Goal: Navigation & Orientation: Go to known website

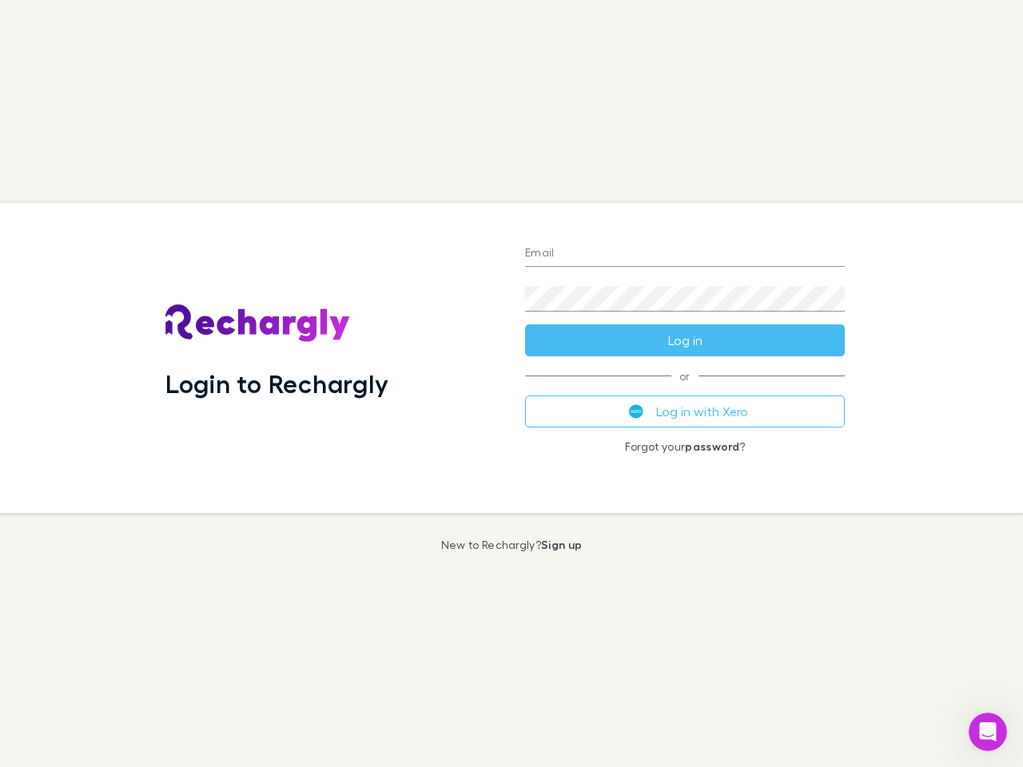
click at [511, 384] on div "Login to Rechargly" at bounding box center [333, 358] width 360 height 310
click at [685, 254] on input "Email" at bounding box center [685, 254] width 320 height 26
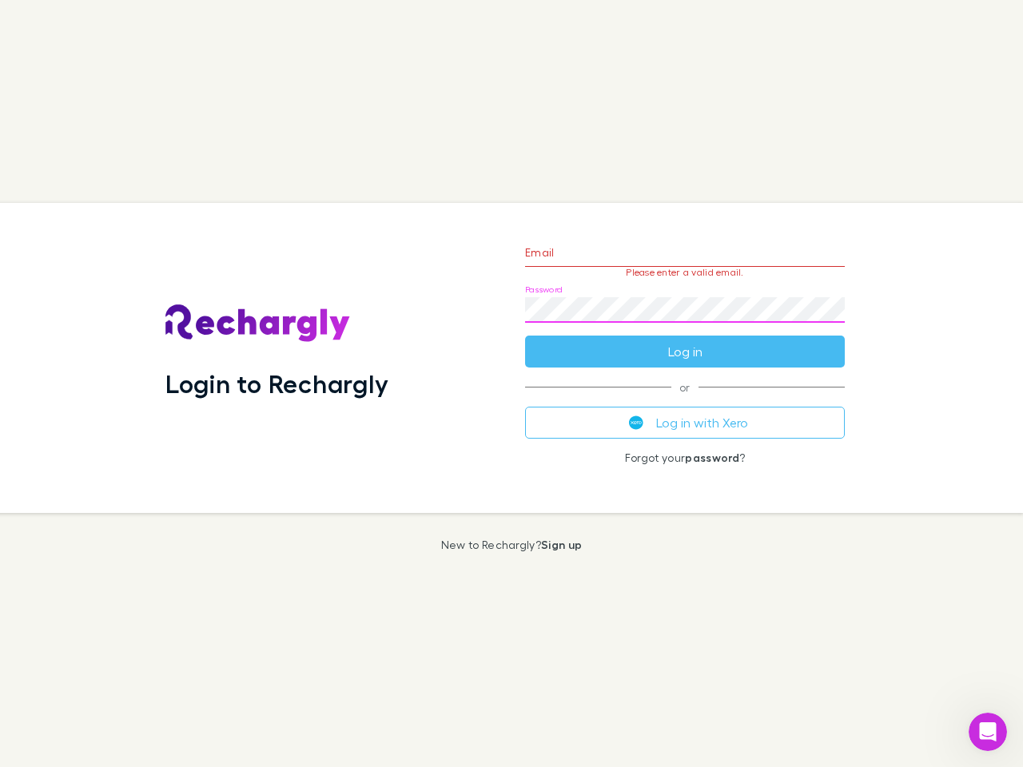
click at [685, 340] on form "Email Please enter a valid email. Password Log in" at bounding box center [685, 298] width 320 height 139
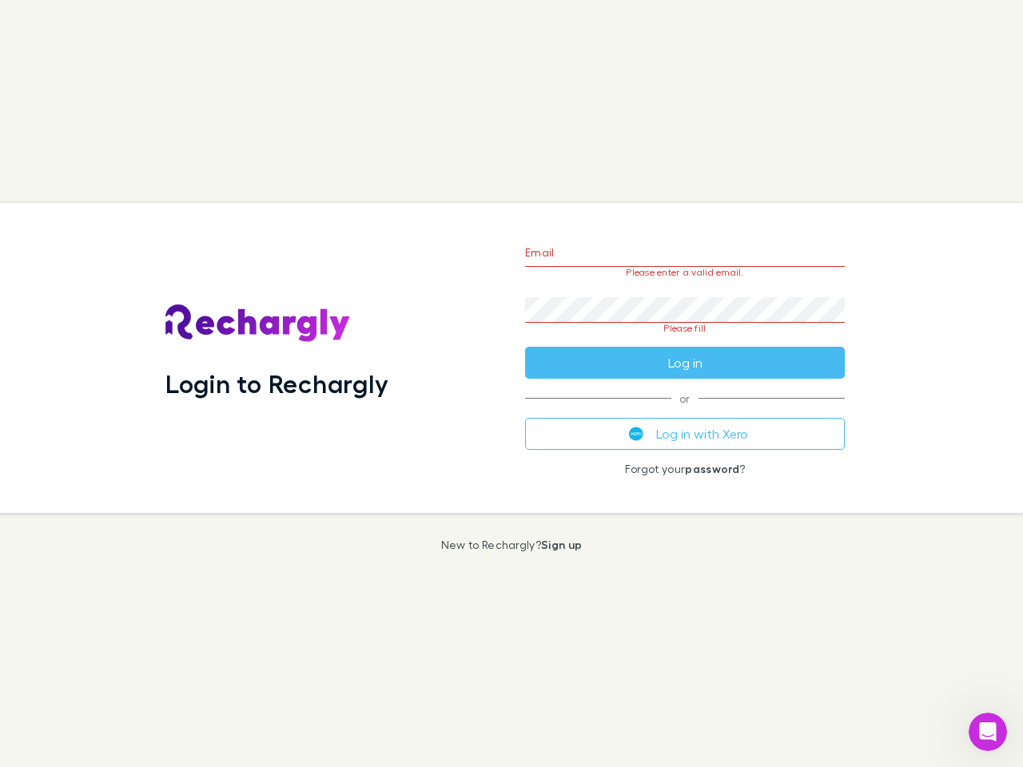
click at [685, 412] on div "Email Please enter a valid email. Password Please fill Log in or Log in with Xe…" at bounding box center [684, 358] width 345 height 310
click at [988, 732] on icon "Open Intercom Messenger" at bounding box center [988, 732] width 26 height 26
